Goal: Find specific page/section: Find specific page/section

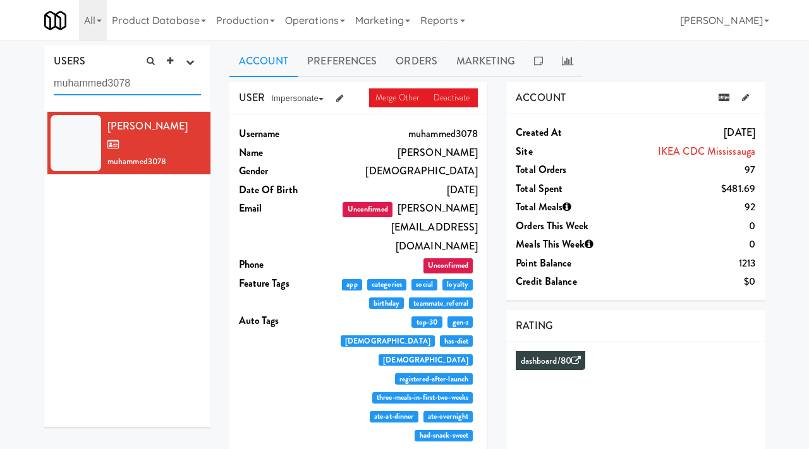
click at [149, 92] on input "muhammed3078" at bounding box center [127, 83] width 147 height 23
paste input "webharding2@gmail.com"
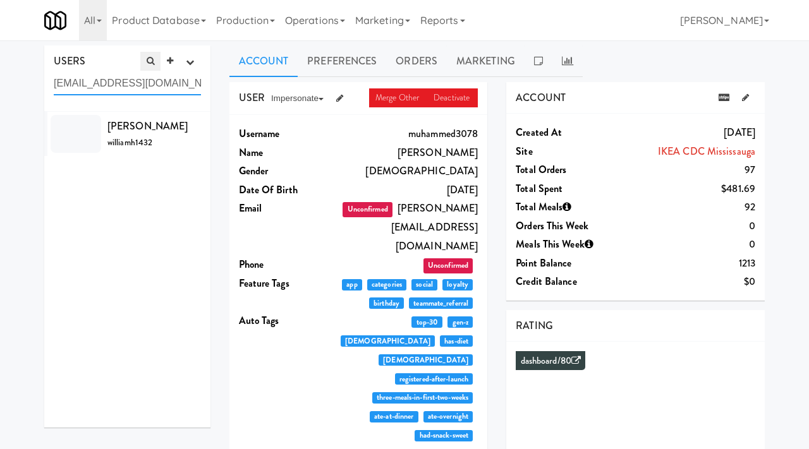
paste input "habib383"
type input "habib383@gmail.com"
click at [157, 136] on div "Habib Rehman habibreh3650" at bounding box center [153, 143] width 93 height 53
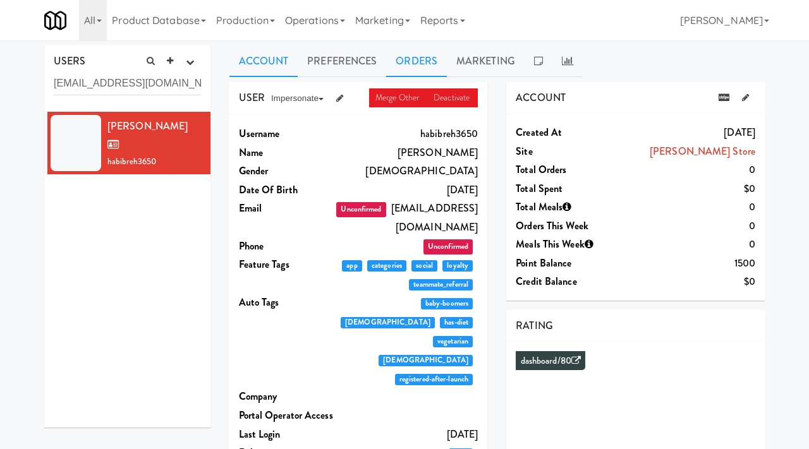
click at [418, 68] on link "Orders" at bounding box center [416, 61] width 61 height 32
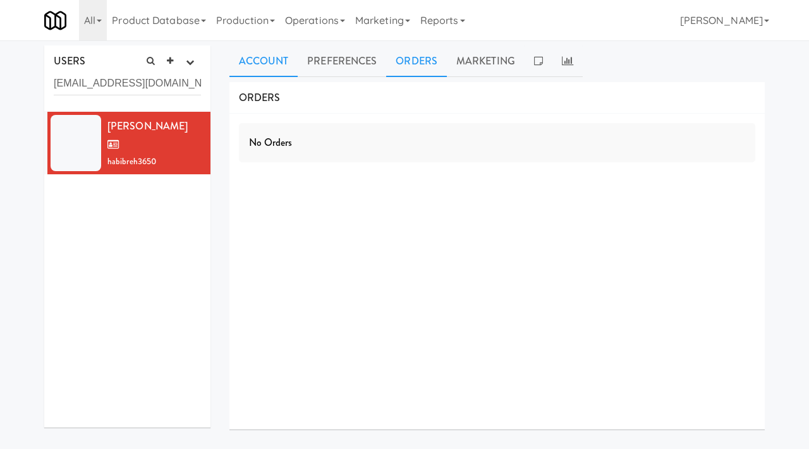
click at [263, 53] on link "Account" at bounding box center [263, 61] width 69 height 32
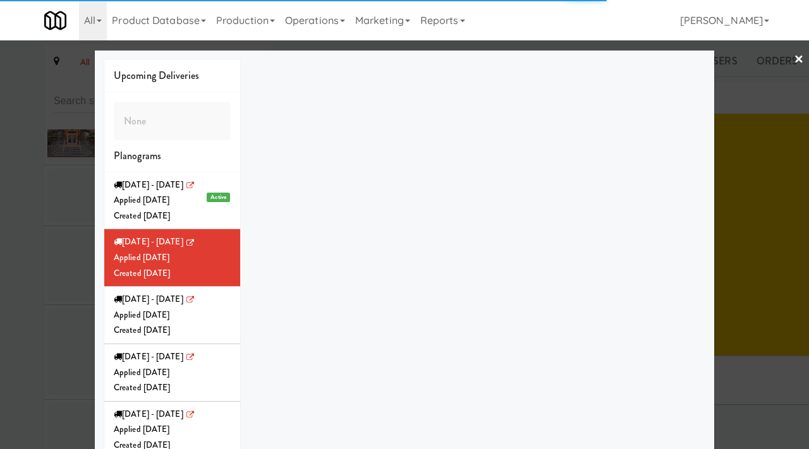
scroll to position [13281, 0]
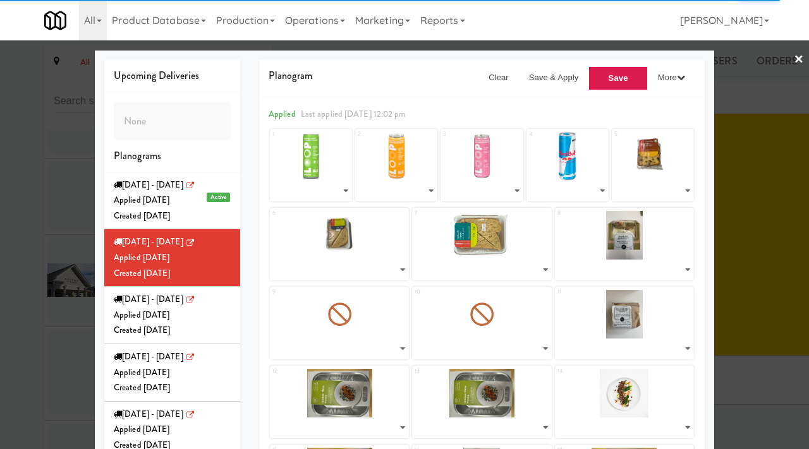
select select "number:195933"
select select "number:238536"
select select "number:238564"
select select "number:260598"
select select "number:262063"
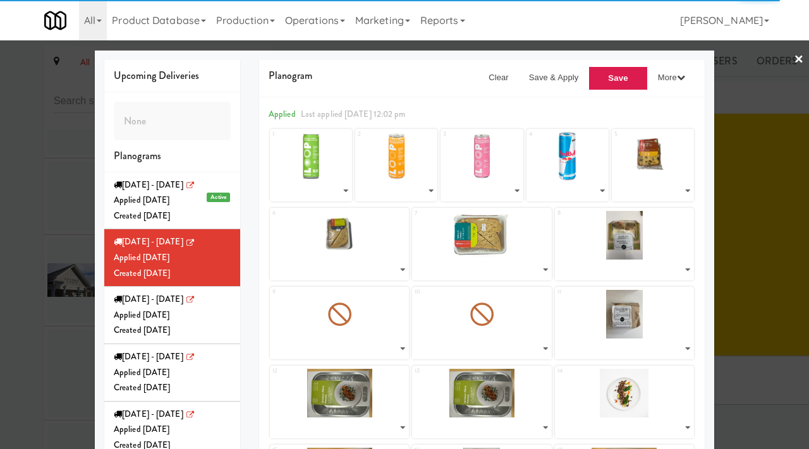
select select "number:261059"
select select "number:260996"
select select "number:260768"
select select "number:260821"
select select "number:260864"
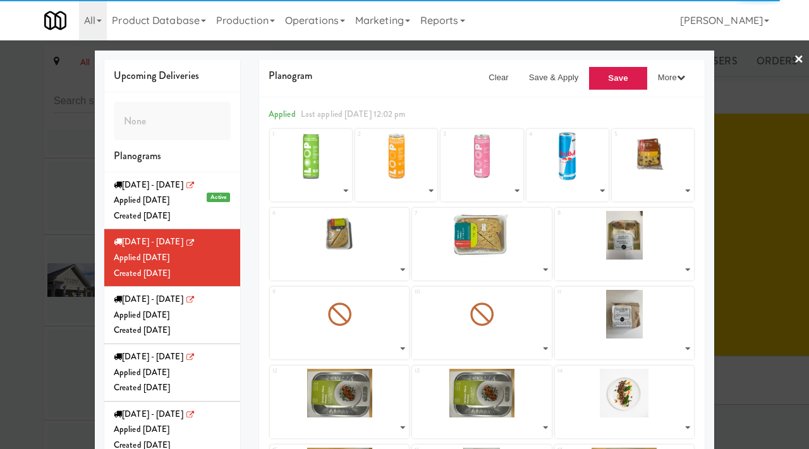
select select "number:260896"
select select "number:259706"
select select "number:259765"
select select "number:259818"
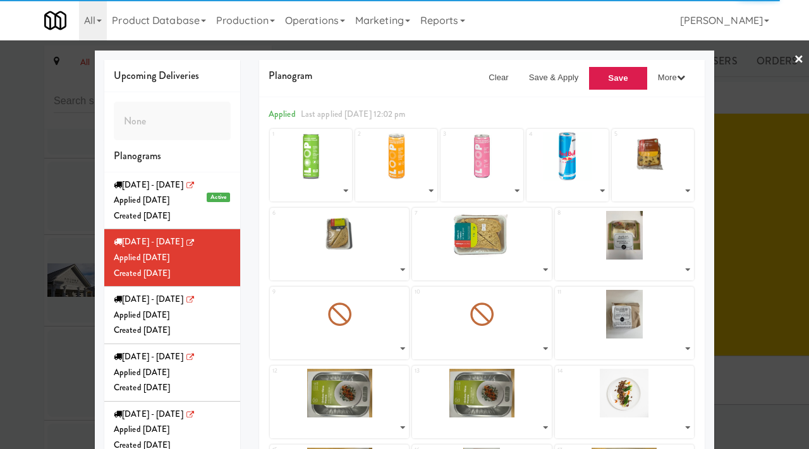
select select "number:259644"
select select "number:259582"
select select "number:259706"
select select "number:259644"
select select "number:259582"
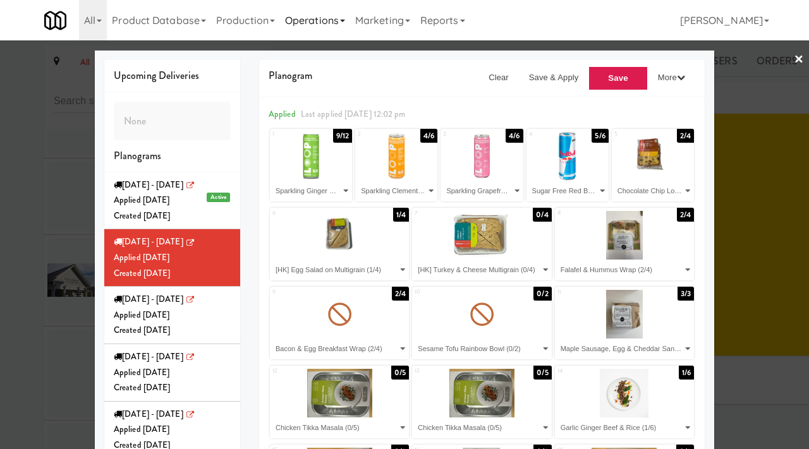
click at [326, 15] on link "Operations" at bounding box center [315, 20] width 70 height 40
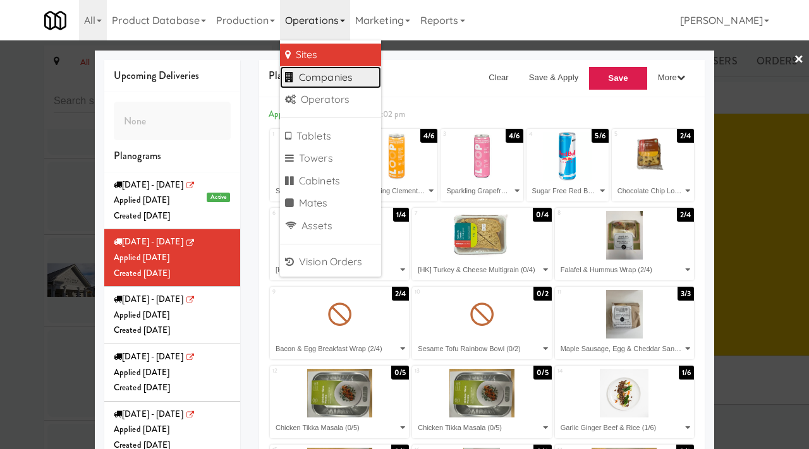
click at [321, 72] on link "Companies" at bounding box center [330, 77] width 101 height 23
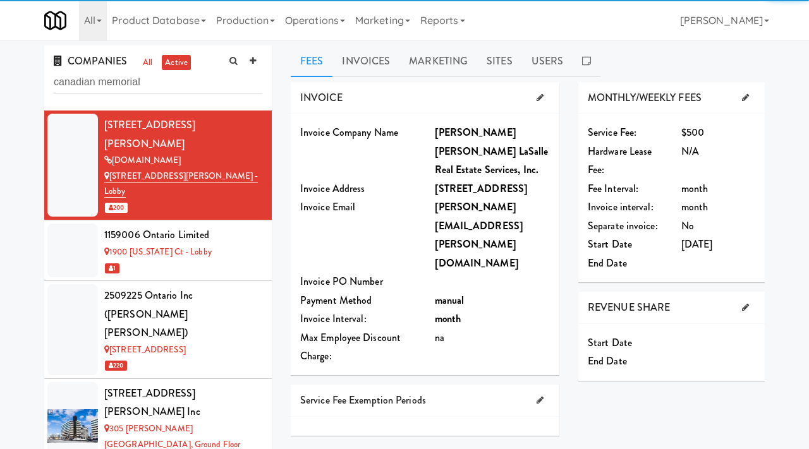
type input "canadian memorial"
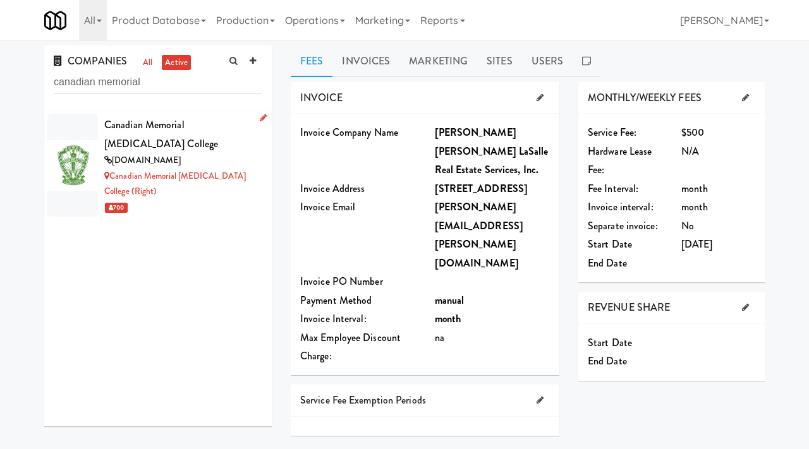
click at [164, 203] on div "700" at bounding box center [183, 208] width 158 height 16
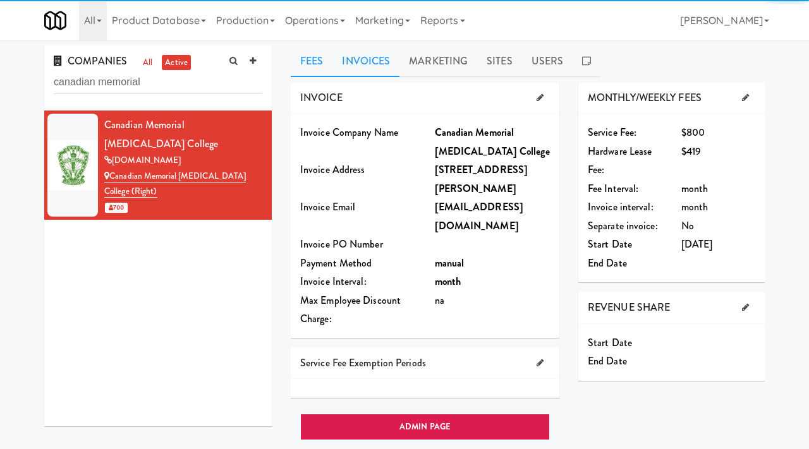
click at [347, 56] on link "Invoices" at bounding box center [365, 61] width 67 height 32
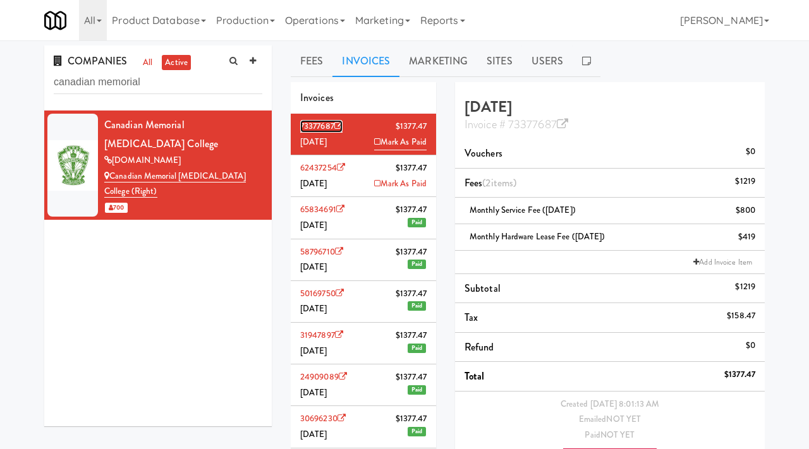
click at [339, 130] on icon at bounding box center [338, 126] width 8 height 8
